Goal: Task Accomplishment & Management: Manage account settings

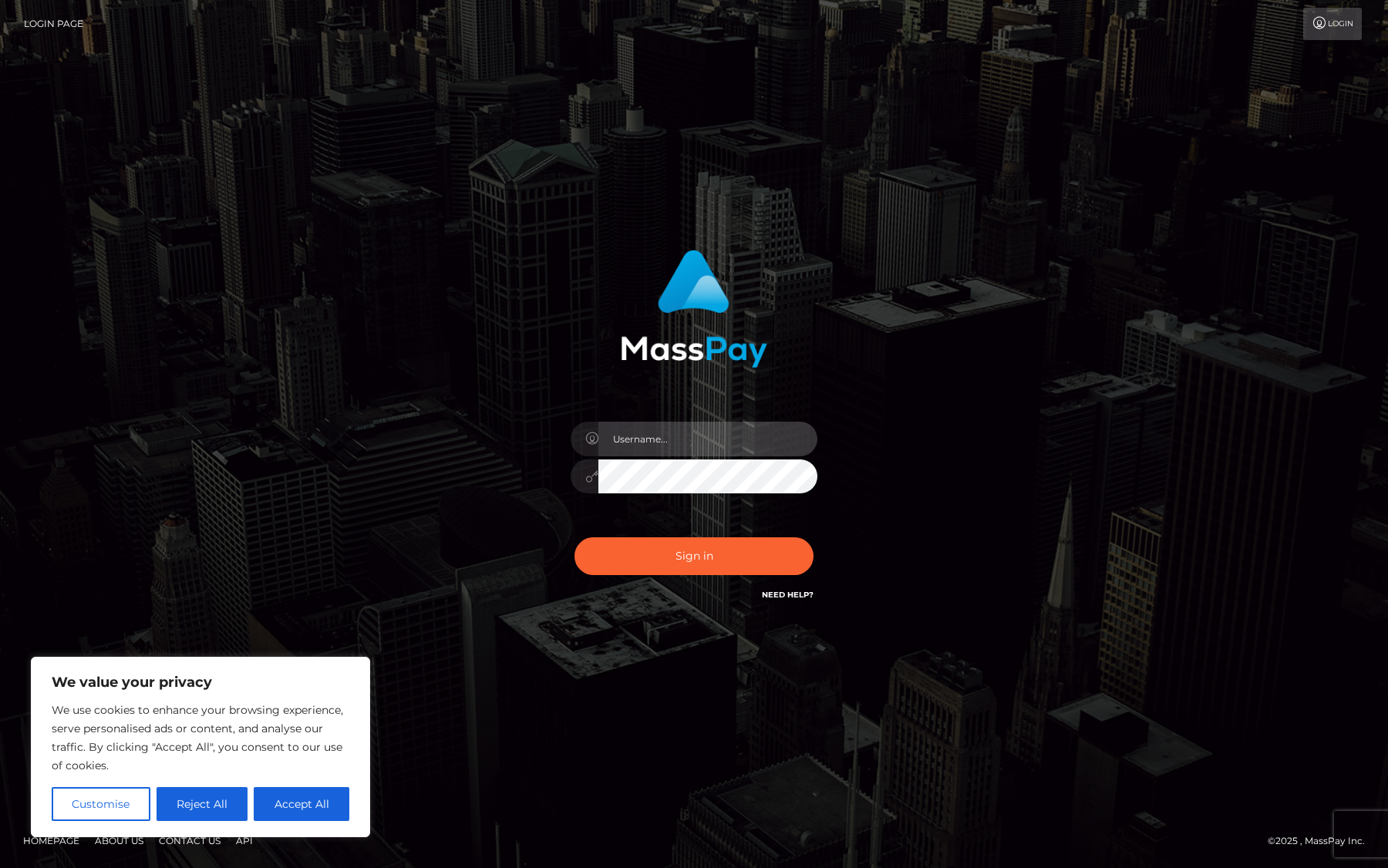
click at [661, 438] on input "text" at bounding box center [707, 439] width 219 height 35
type input "[EMAIL_ADDRESS][DOMAIN_NAME]"
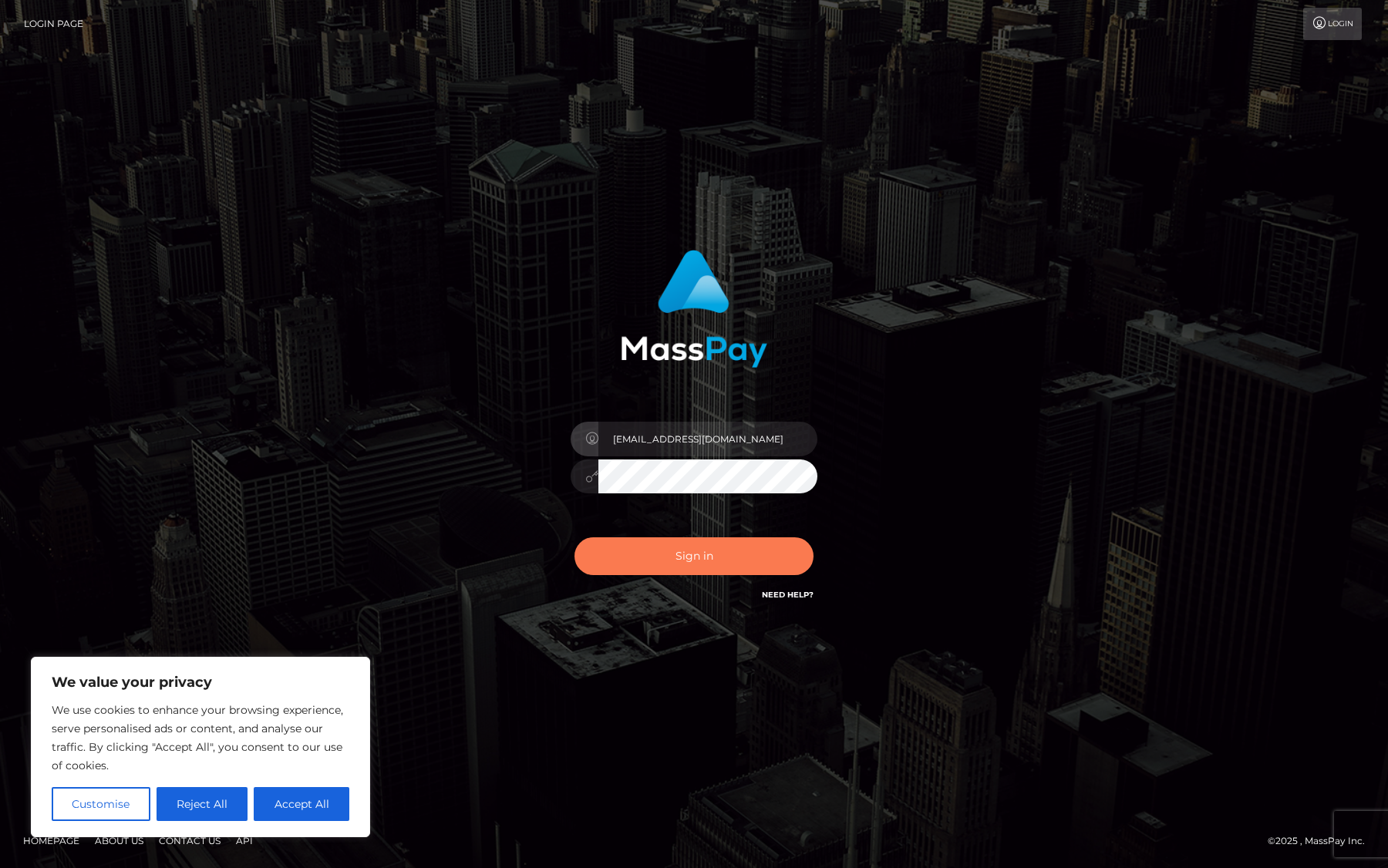
click at [693, 548] on button "Sign in" at bounding box center [693, 557] width 239 height 38
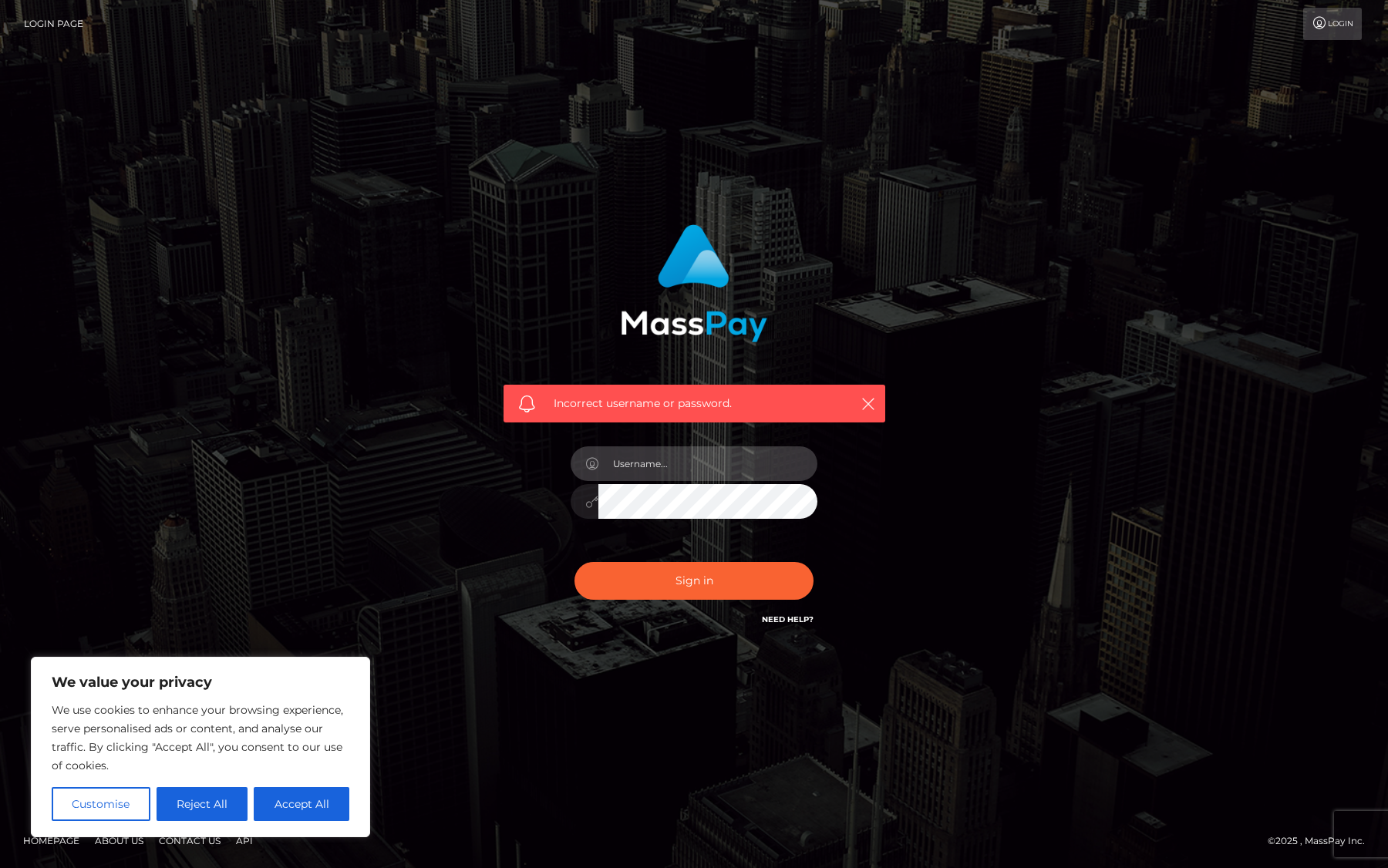
click at [700, 472] on input "text" at bounding box center [707, 464] width 219 height 35
type input "[EMAIL_ADDRESS][DOMAIN_NAME]"
click at [638, 530] on div "[EMAIL_ADDRESS][DOMAIN_NAME]" at bounding box center [694, 494] width 270 height 118
click at [681, 582] on button "Sign in" at bounding box center [693, 581] width 239 height 38
click at [661, 457] on input "text" at bounding box center [707, 464] width 219 height 35
